Goal: Book appointment/travel/reservation

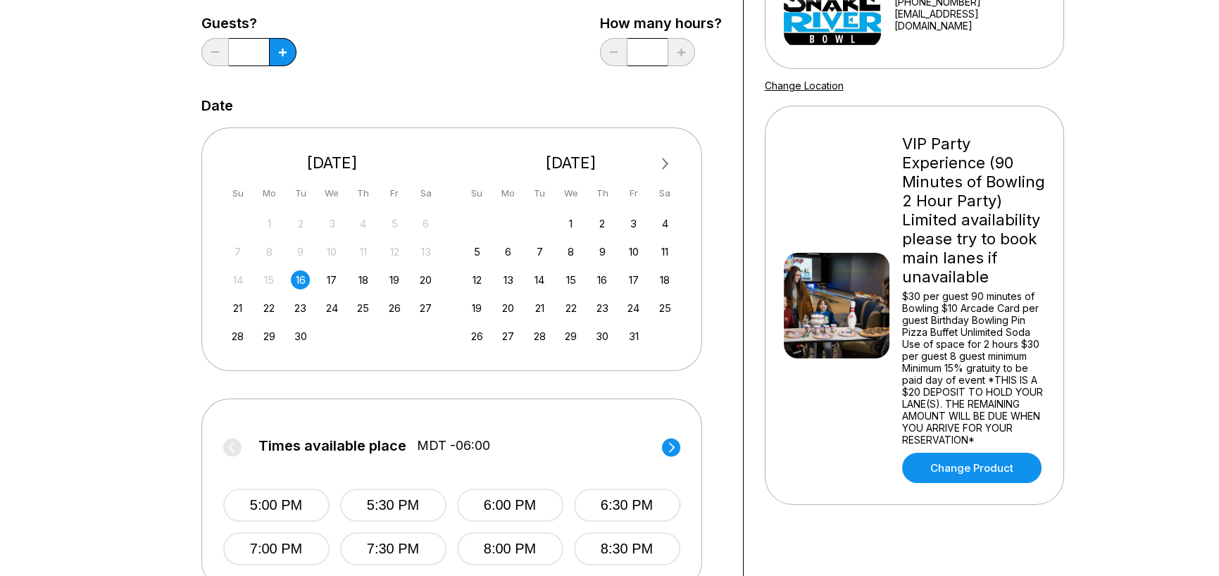
click at [664, 163] on span "Next Month" at bounding box center [664, 164] width 0 height 16
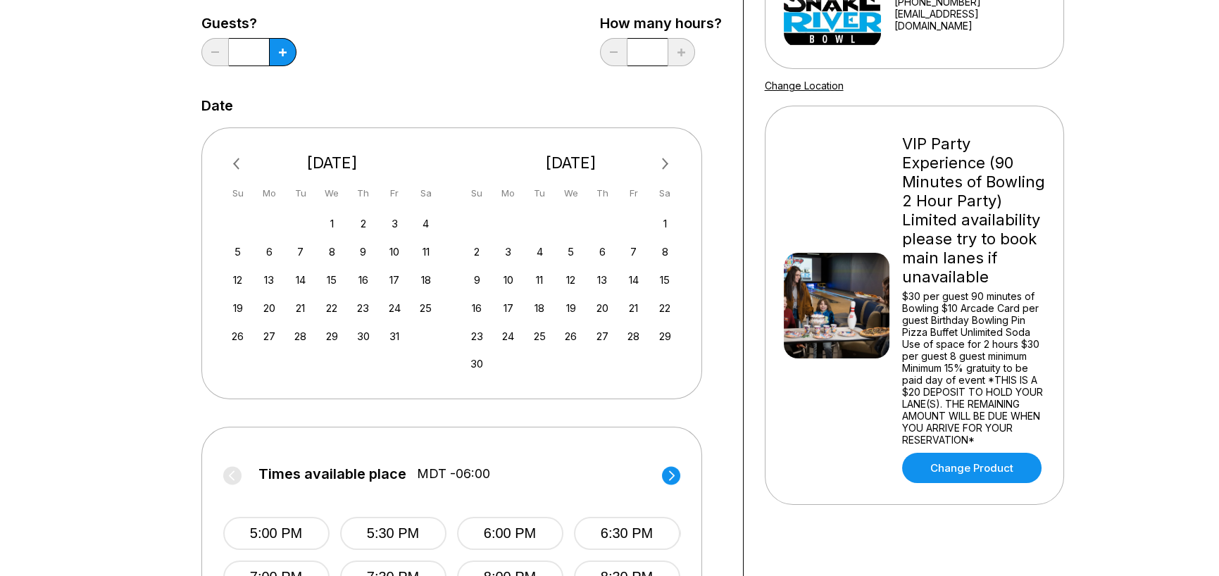
click at [664, 164] on span "Next Month" at bounding box center [664, 164] width 0 height 16
drag, startPoint x: 506, startPoint y: 251, endPoint x: 556, endPoint y: 403, distance: 160.1
click at [506, 251] on div "8" at bounding box center [508, 251] width 19 height 19
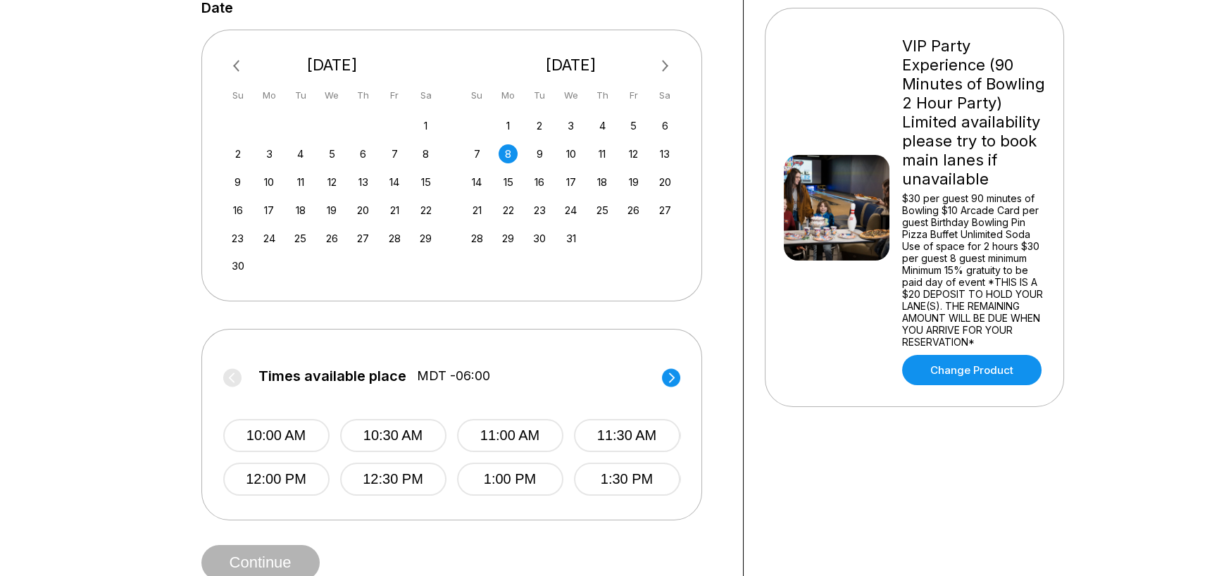
scroll to position [352, 0]
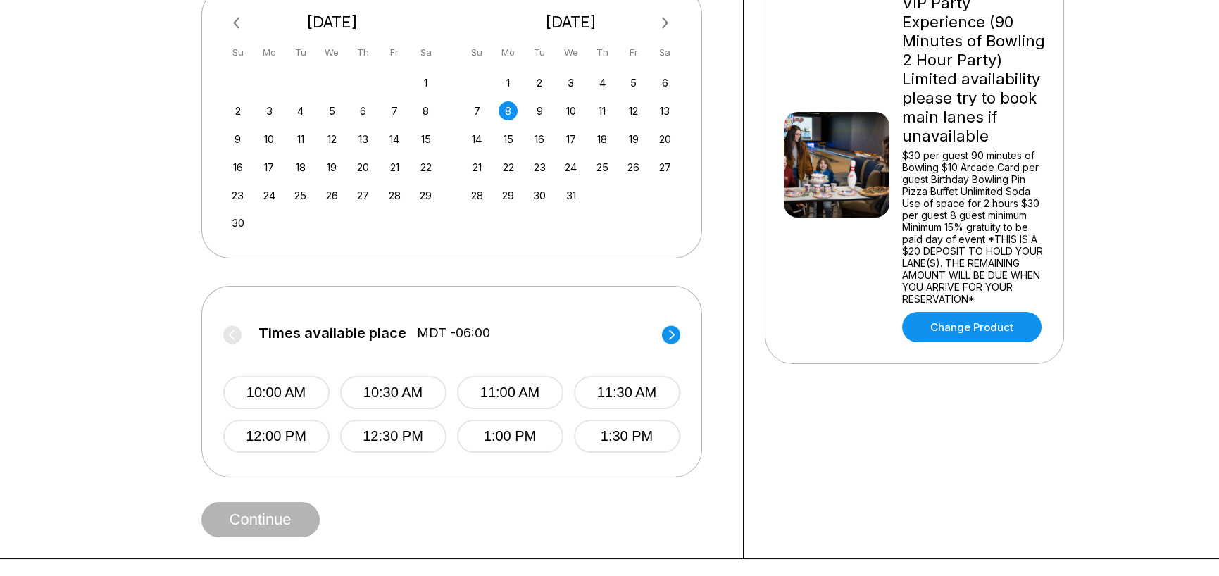
click at [666, 330] on circle at bounding box center [671, 334] width 18 height 18
click at [292, 399] on button "6:00 PM" at bounding box center [276, 392] width 106 height 33
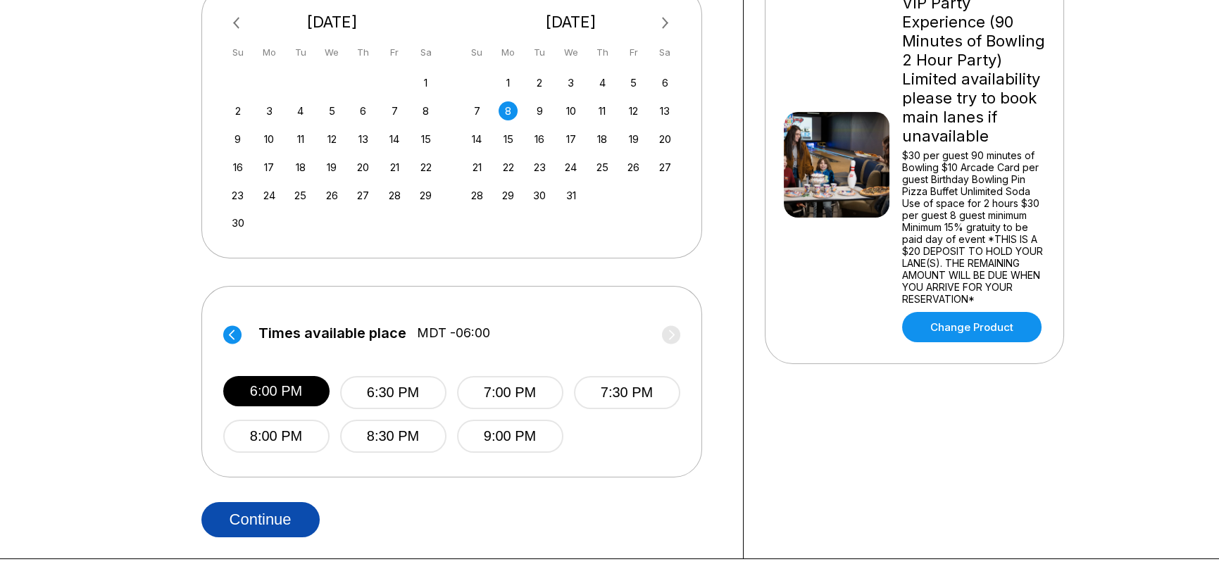
click at [279, 515] on button "Continue" at bounding box center [260, 519] width 118 height 35
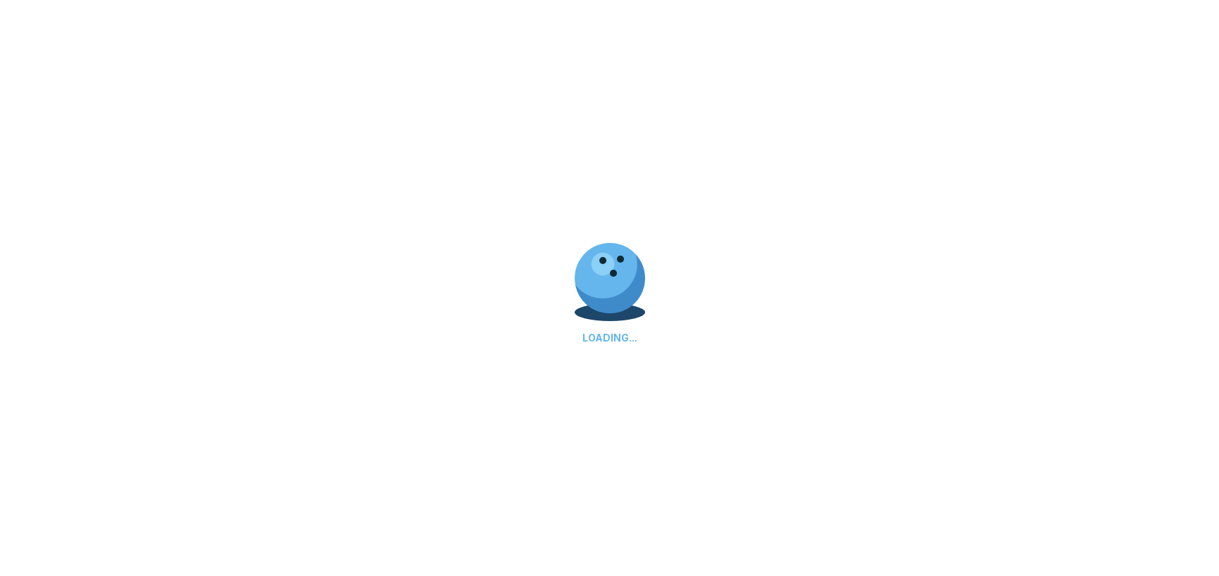
select select "**"
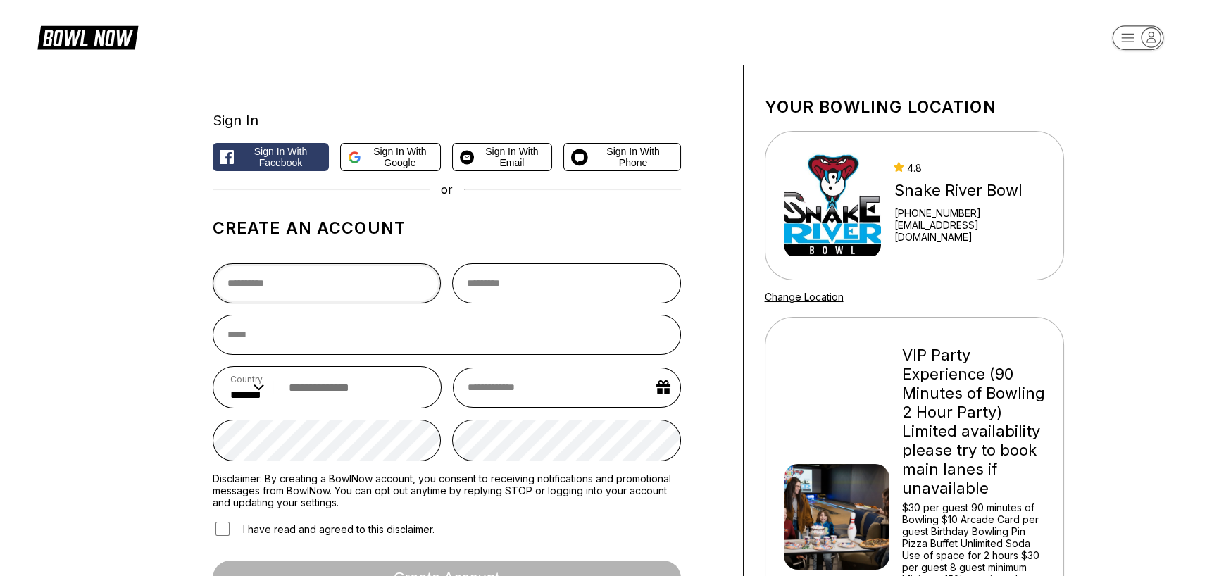
click at [331, 288] on input "text" at bounding box center [327, 283] width 229 height 40
click at [391, 167] on span "Sign in with Google" at bounding box center [400, 157] width 66 height 23
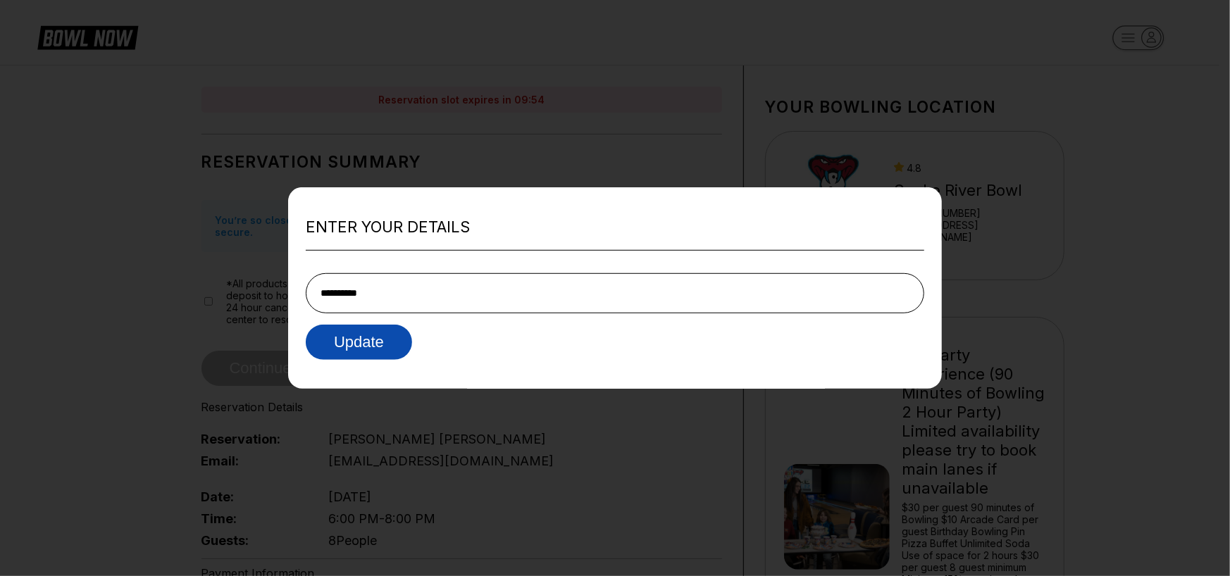
type input "**********"
click at [364, 358] on button "Update" at bounding box center [359, 341] width 106 height 35
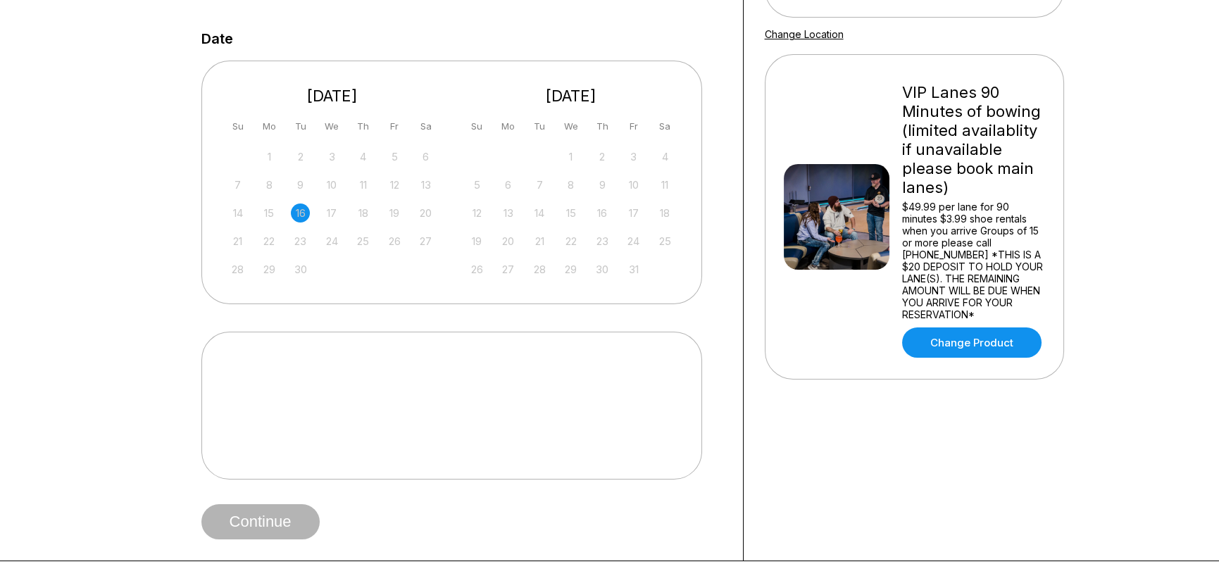
scroll to position [70, 0]
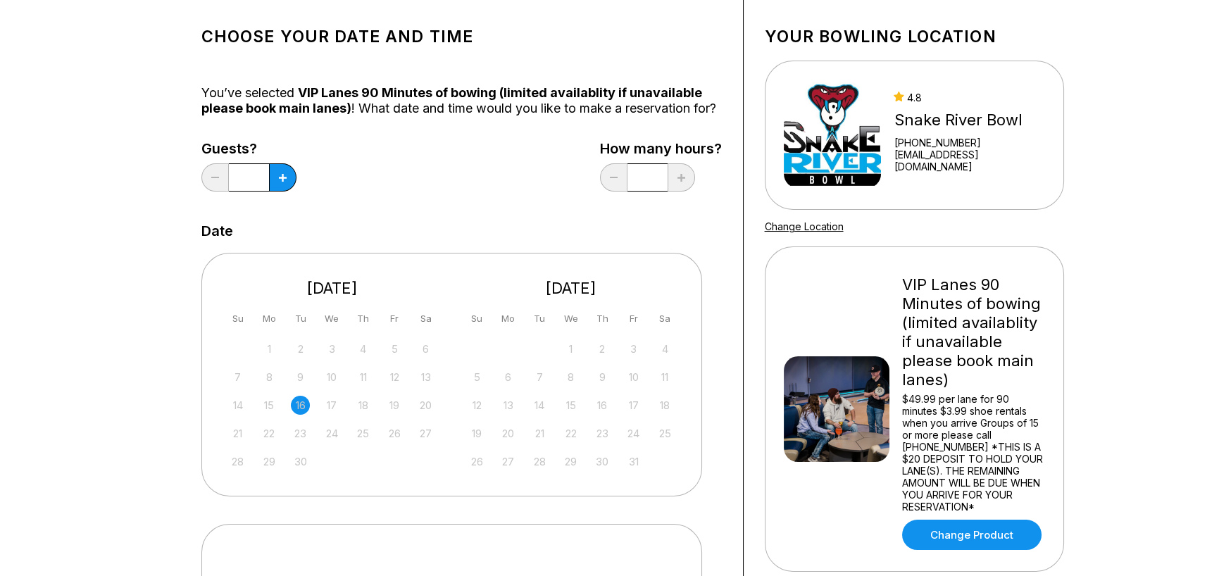
click at [246, 189] on input "*" at bounding box center [249, 177] width 40 height 28
click at [287, 192] on button at bounding box center [282, 177] width 27 height 28
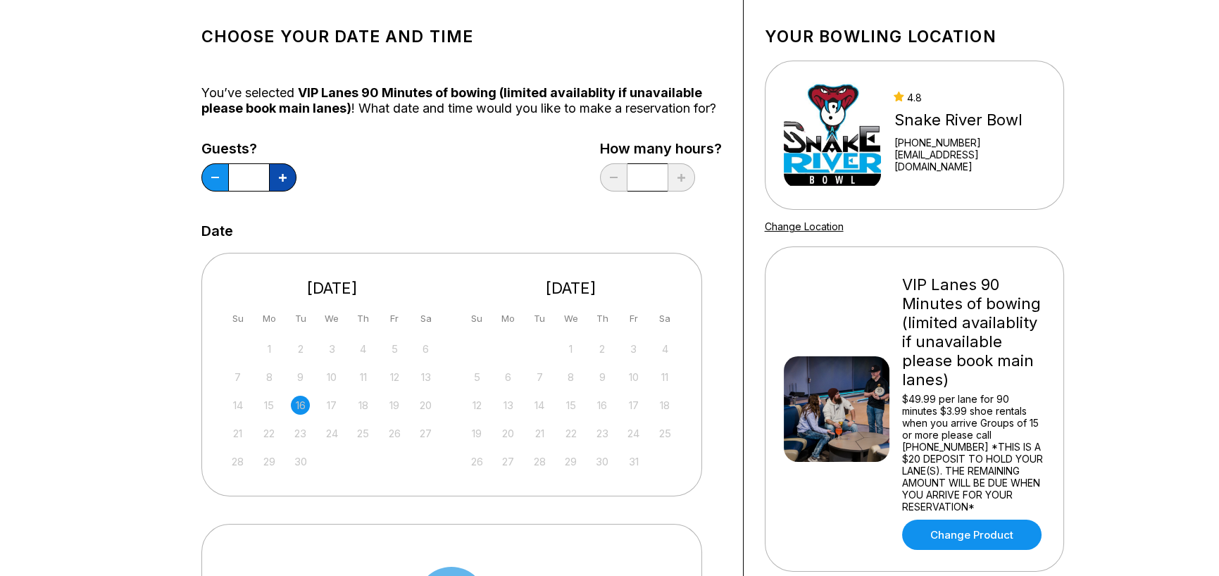
click at [287, 192] on button at bounding box center [282, 177] width 27 height 28
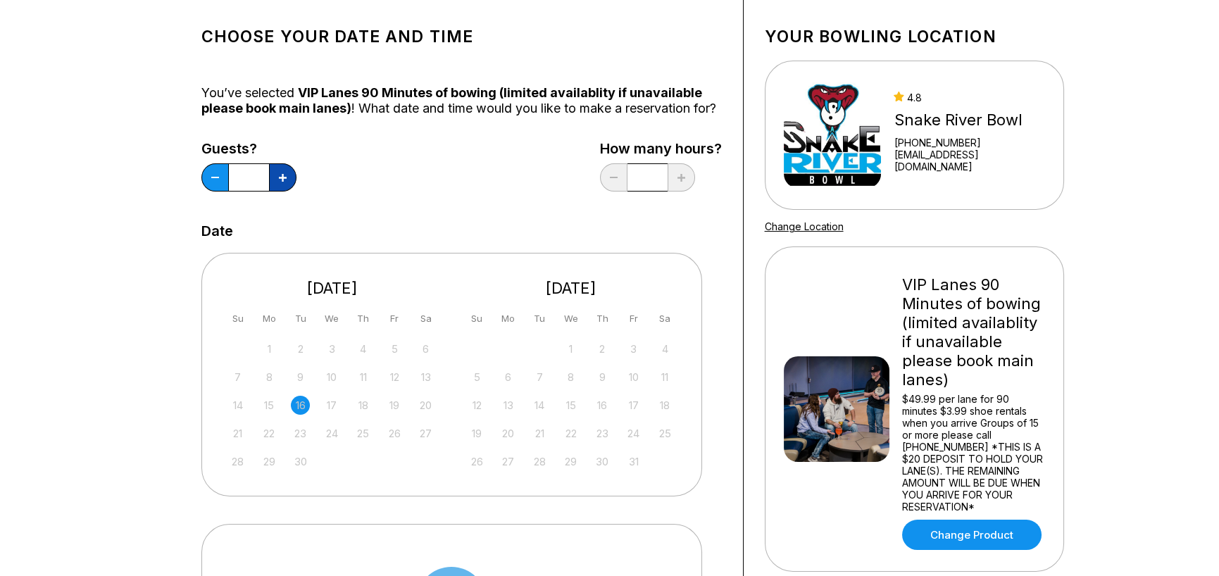
click at [287, 192] on button at bounding box center [282, 177] width 27 height 28
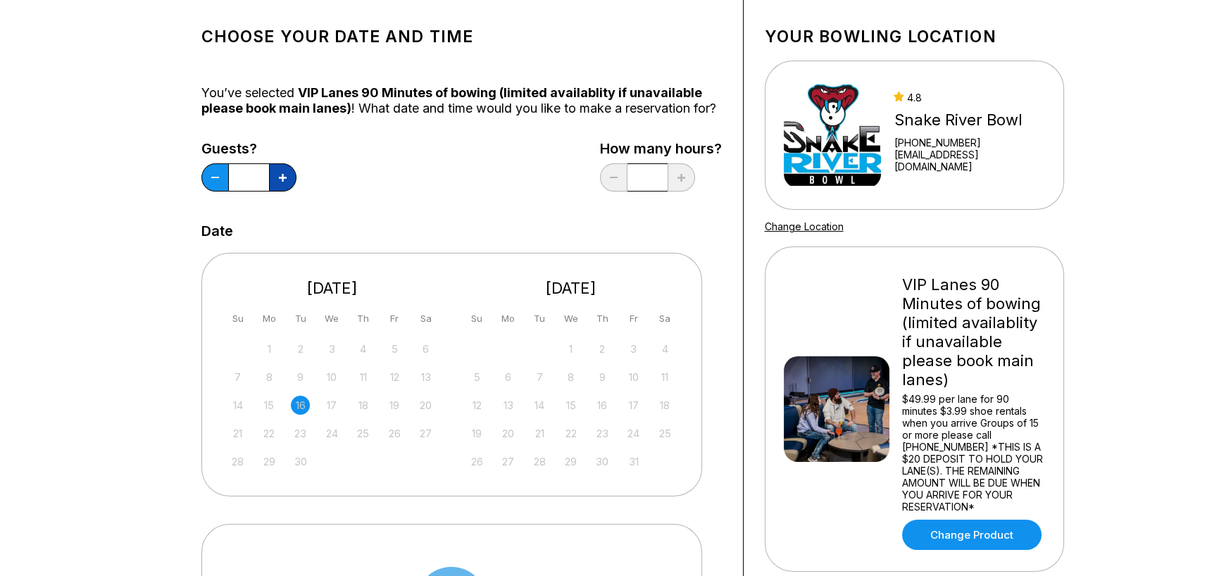
type input "**"
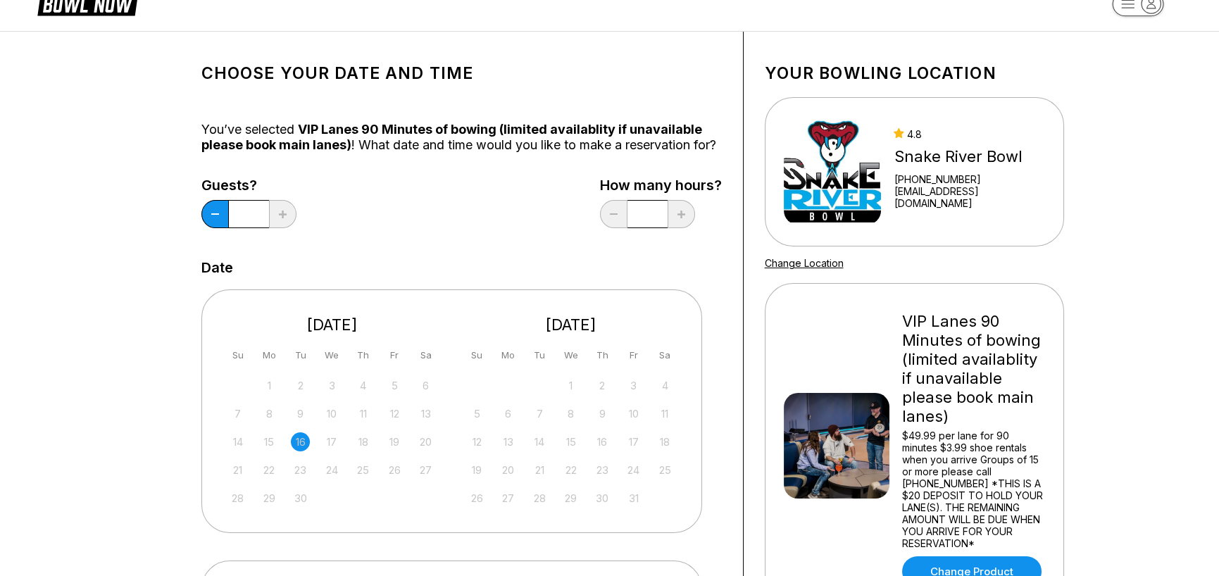
scroll to position [0, 0]
